Goal: Find specific page/section: Find specific page/section

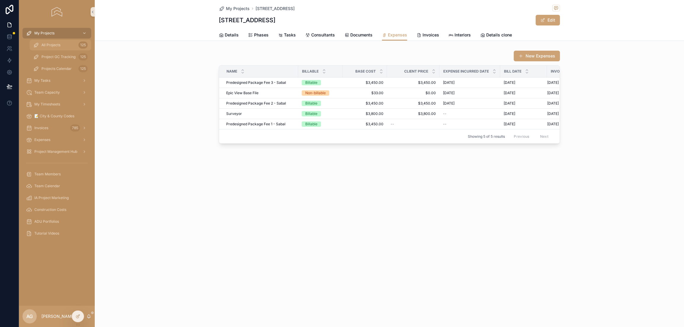
click at [62, 46] on div "All Projects 125" at bounding box center [60, 44] width 54 height 9
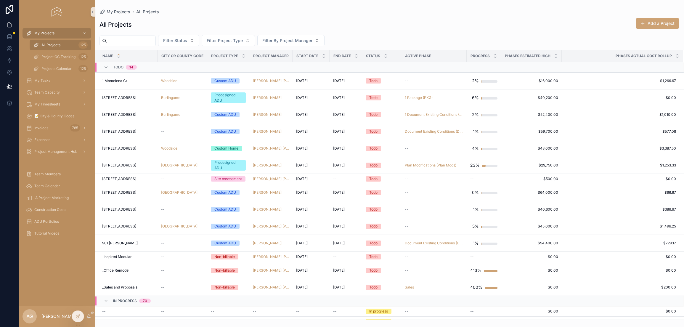
click at [145, 44] on input "scrollable content" at bounding box center [131, 41] width 49 height 8
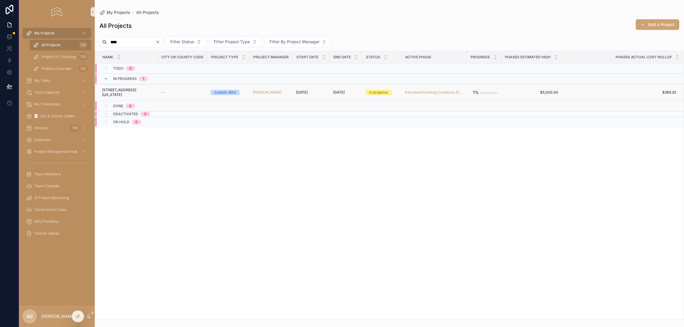
type input "****"
click at [182, 90] on div "--" at bounding box center [182, 92] width 43 height 5
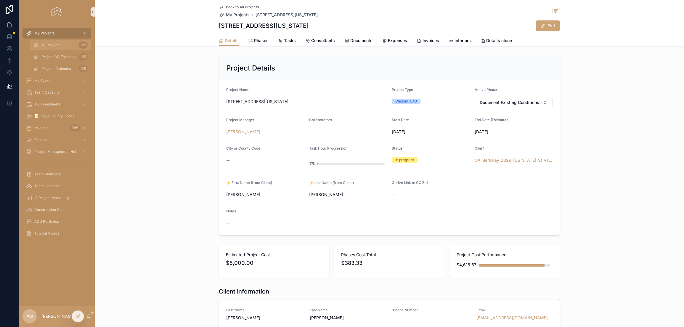
click at [55, 47] on div "All Projects 125" at bounding box center [60, 44] width 54 height 9
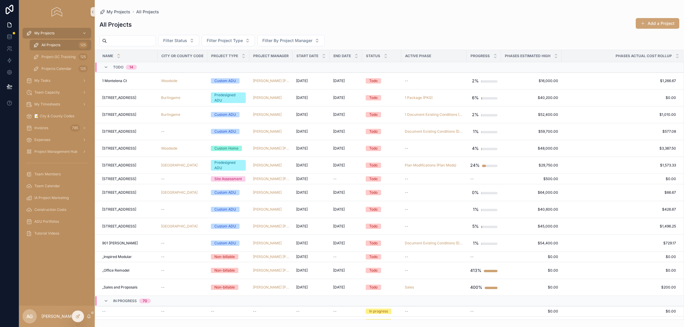
click at [204, 16] on div "All Projects Add a Project Filter Status Filter Project Type Filter By Project …" at bounding box center [389, 166] width 589 height 305
